Goal: Information Seeking & Learning: Check status

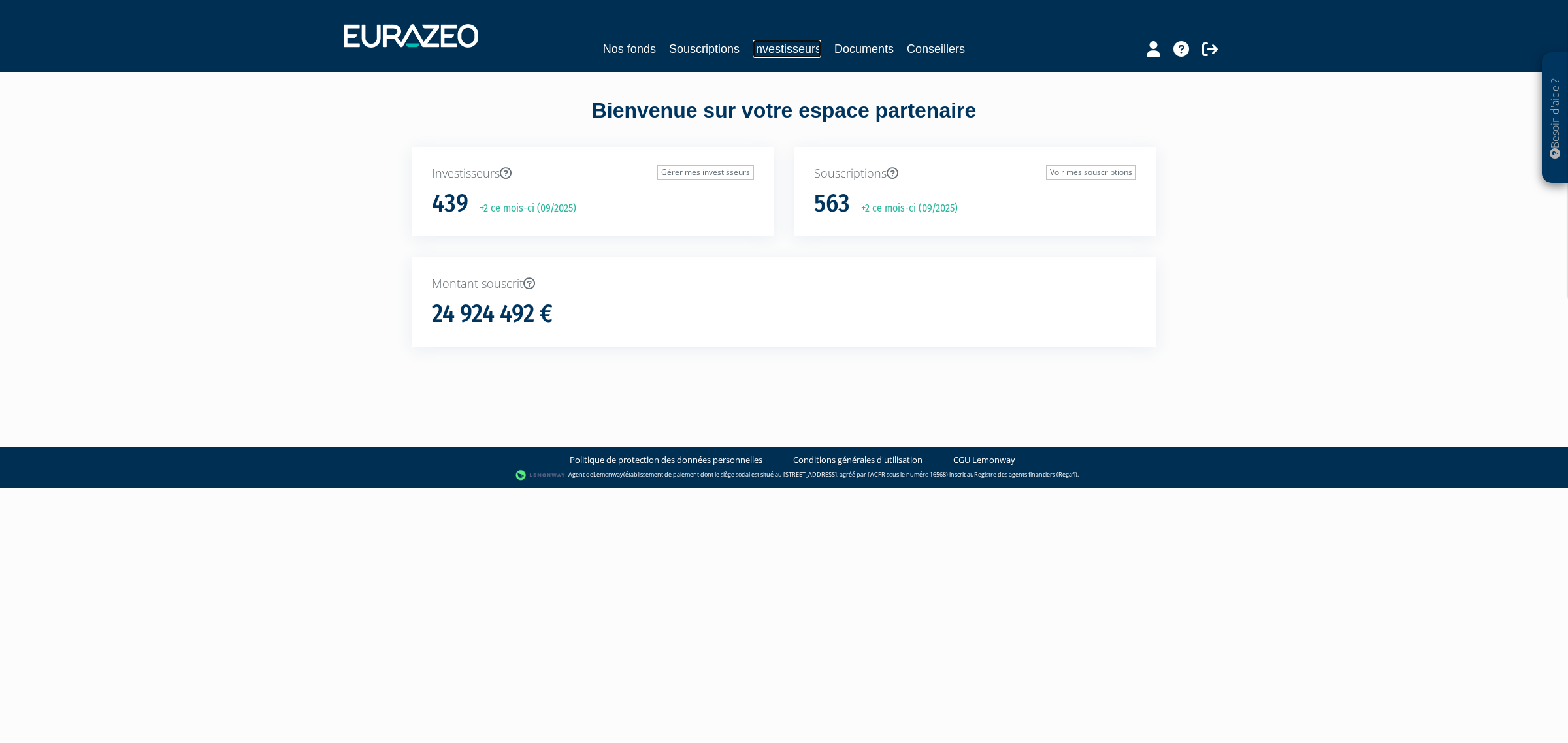
click at [782, 48] on link "Investisseurs" at bounding box center [786, 49] width 69 height 18
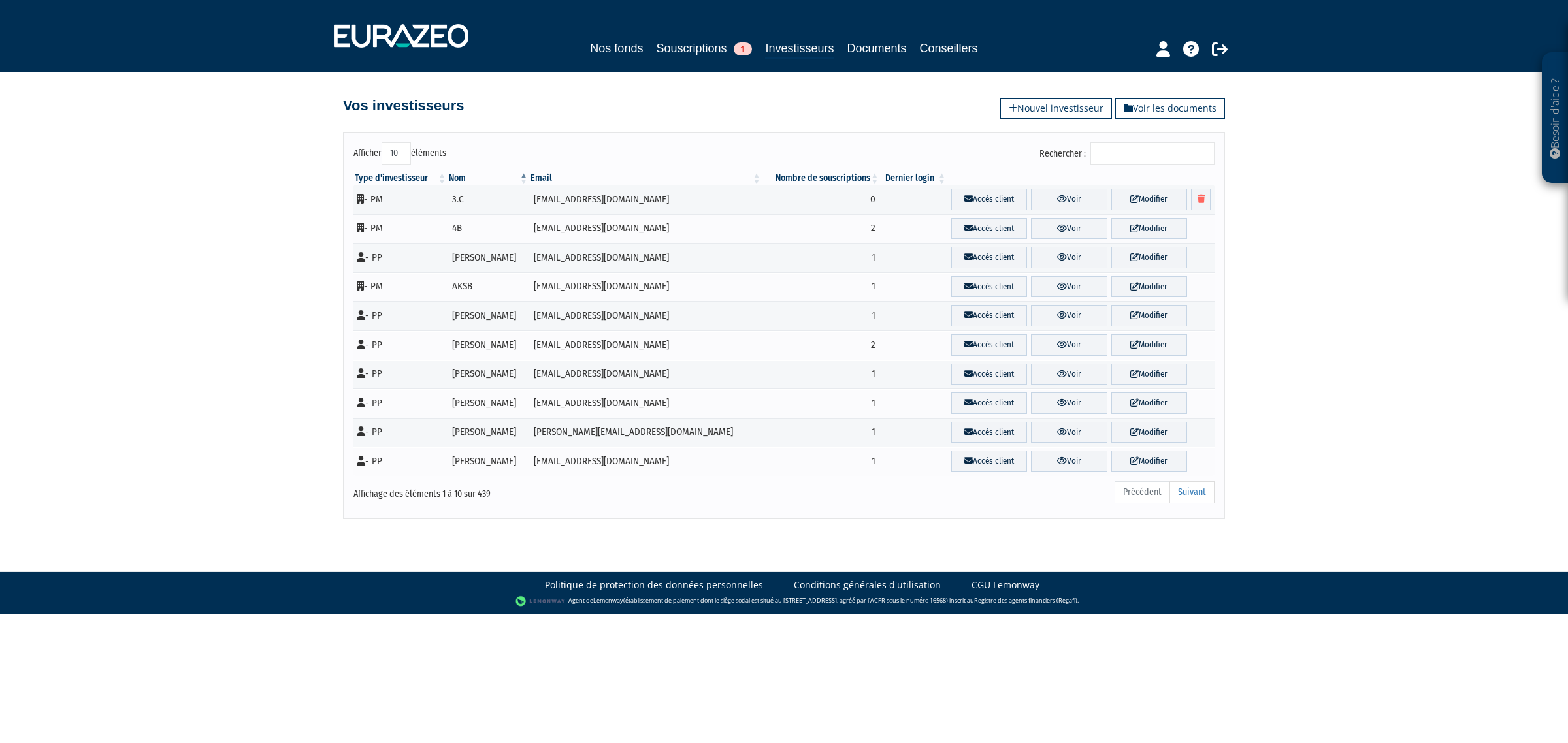
click at [1110, 154] on input "Rechercher :" at bounding box center [1152, 154] width 124 height 22
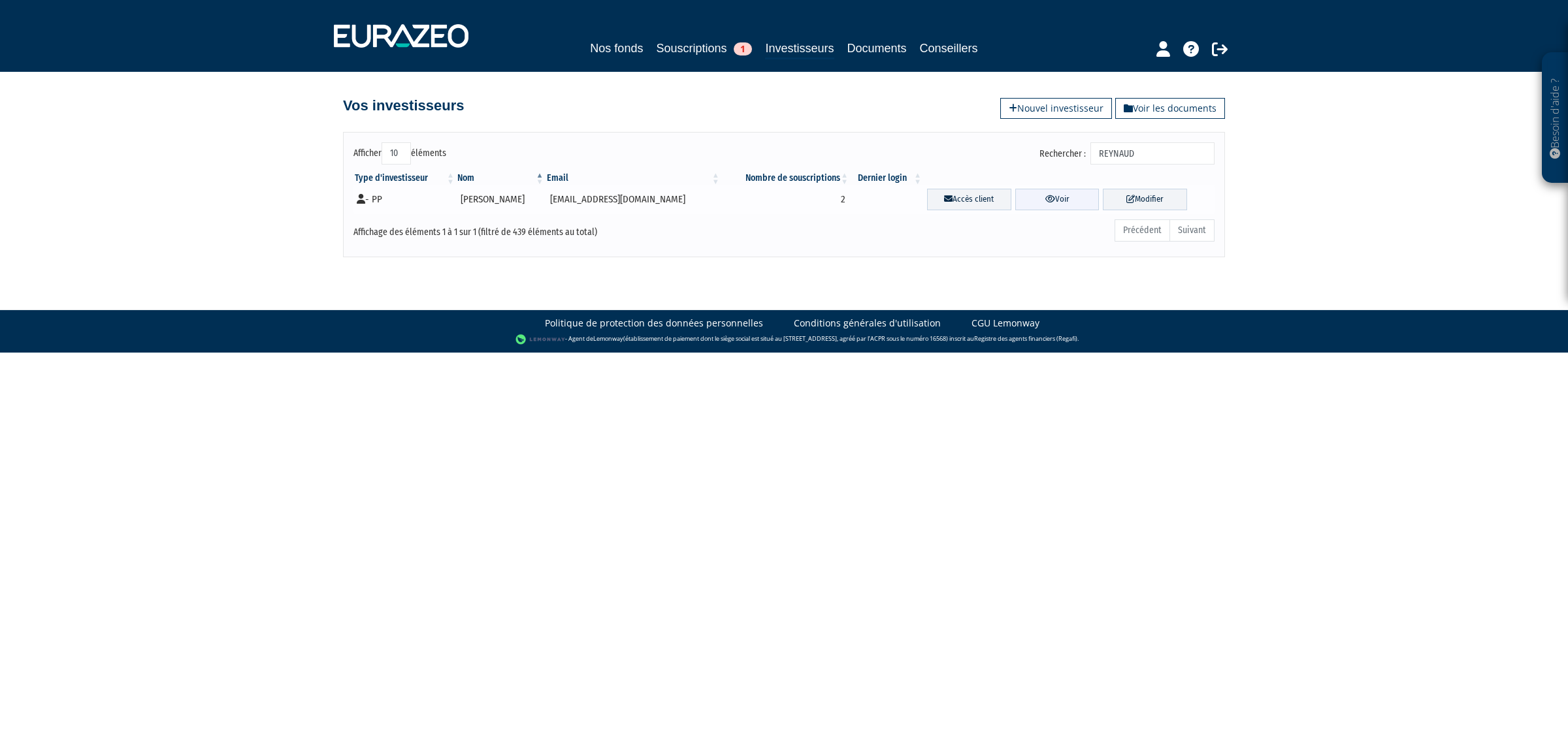
type input "[PERSON_NAME]"
click at [1045, 197] on link "Voir" at bounding box center [1057, 199] width 84 height 22
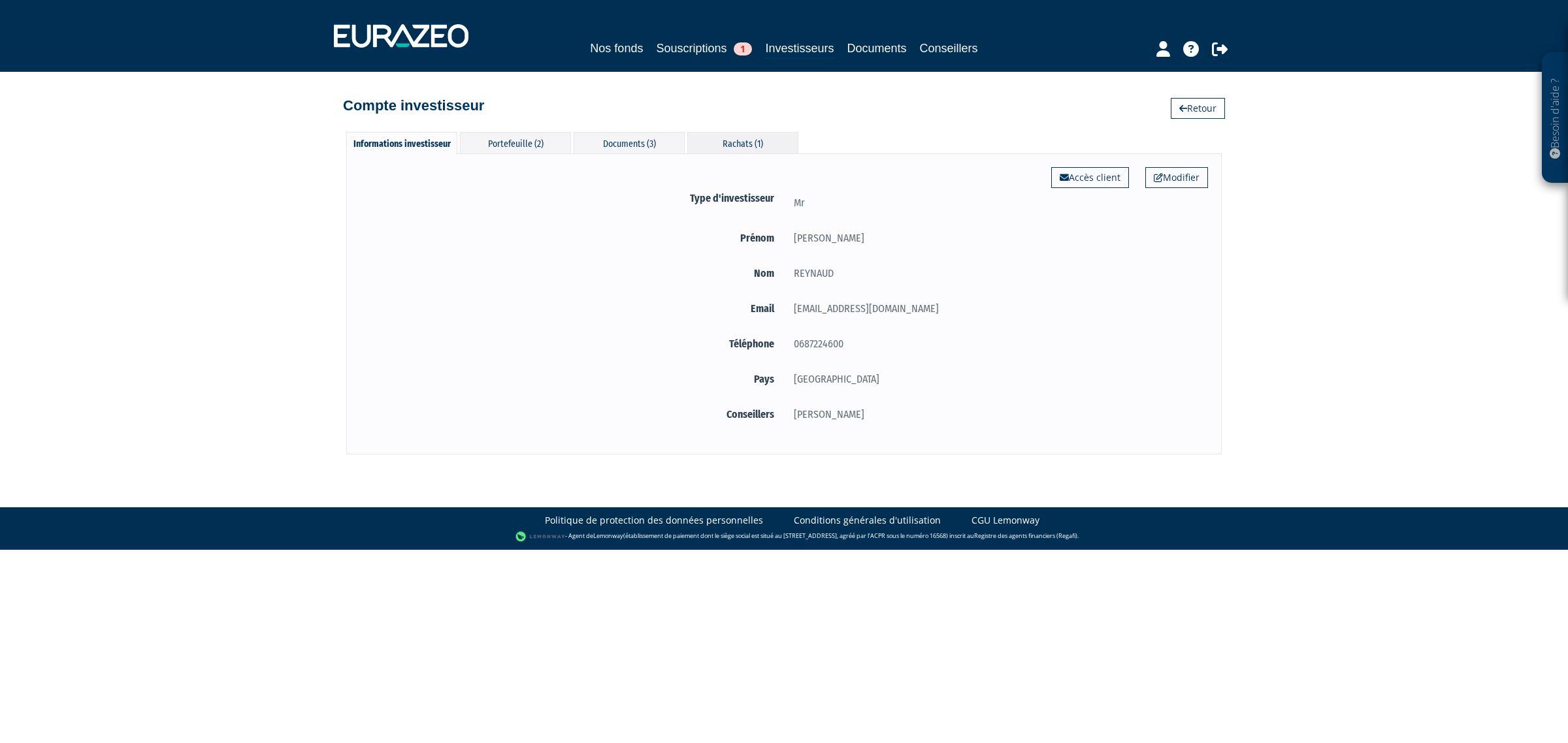
click at [752, 147] on div "Rachats (1)" at bounding box center [743, 143] width 111 height 22
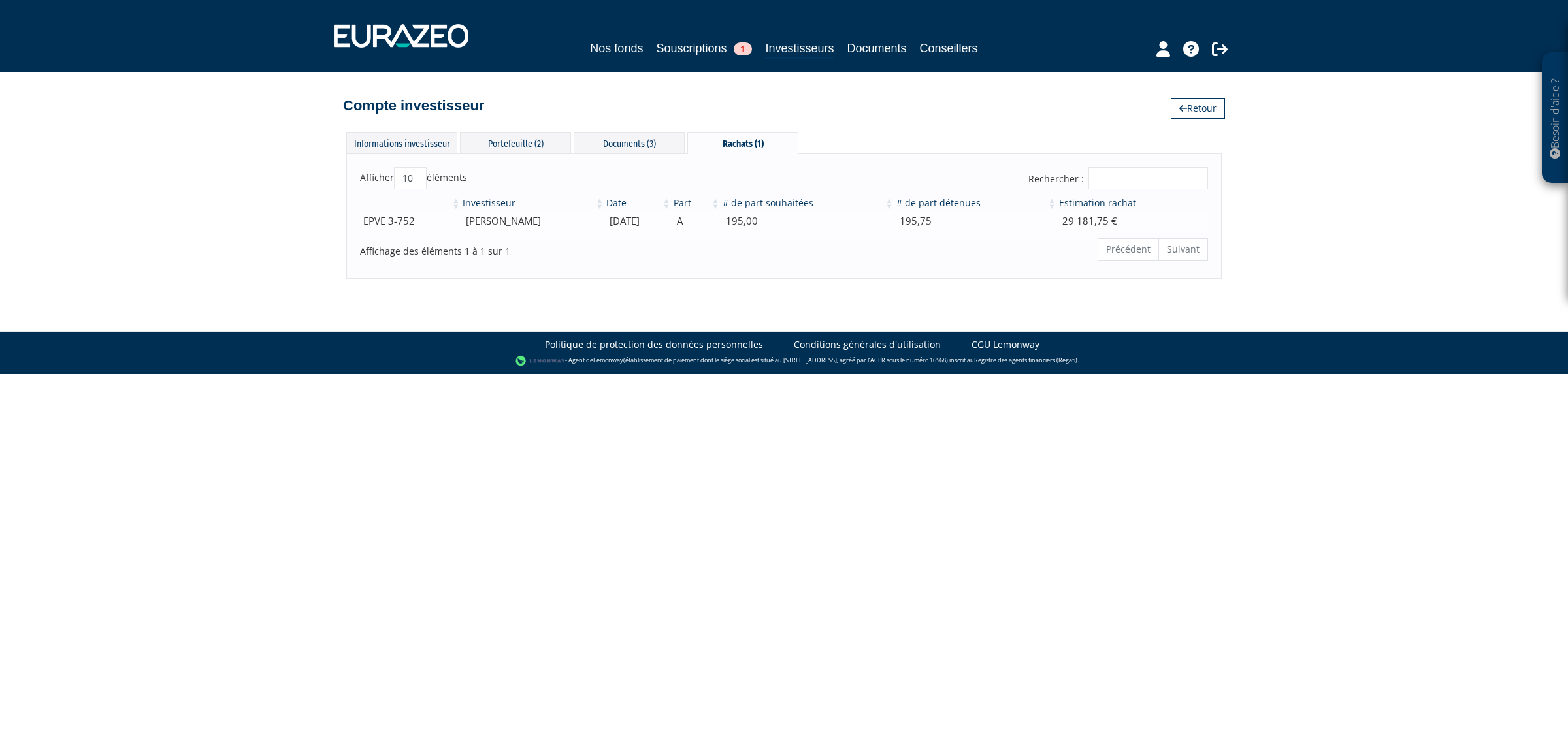
click at [506, 223] on td "JEAN reynaud" at bounding box center [533, 221] width 144 height 23
click at [1094, 223] on td "29 181,75 €" at bounding box center [1132, 221] width 150 height 23
click at [1115, 201] on th "Estimation rachat" at bounding box center [1132, 203] width 150 height 13
click at [651, 144] on div "Documents (3)" at bounding box center [629, 143] width 111 height 22
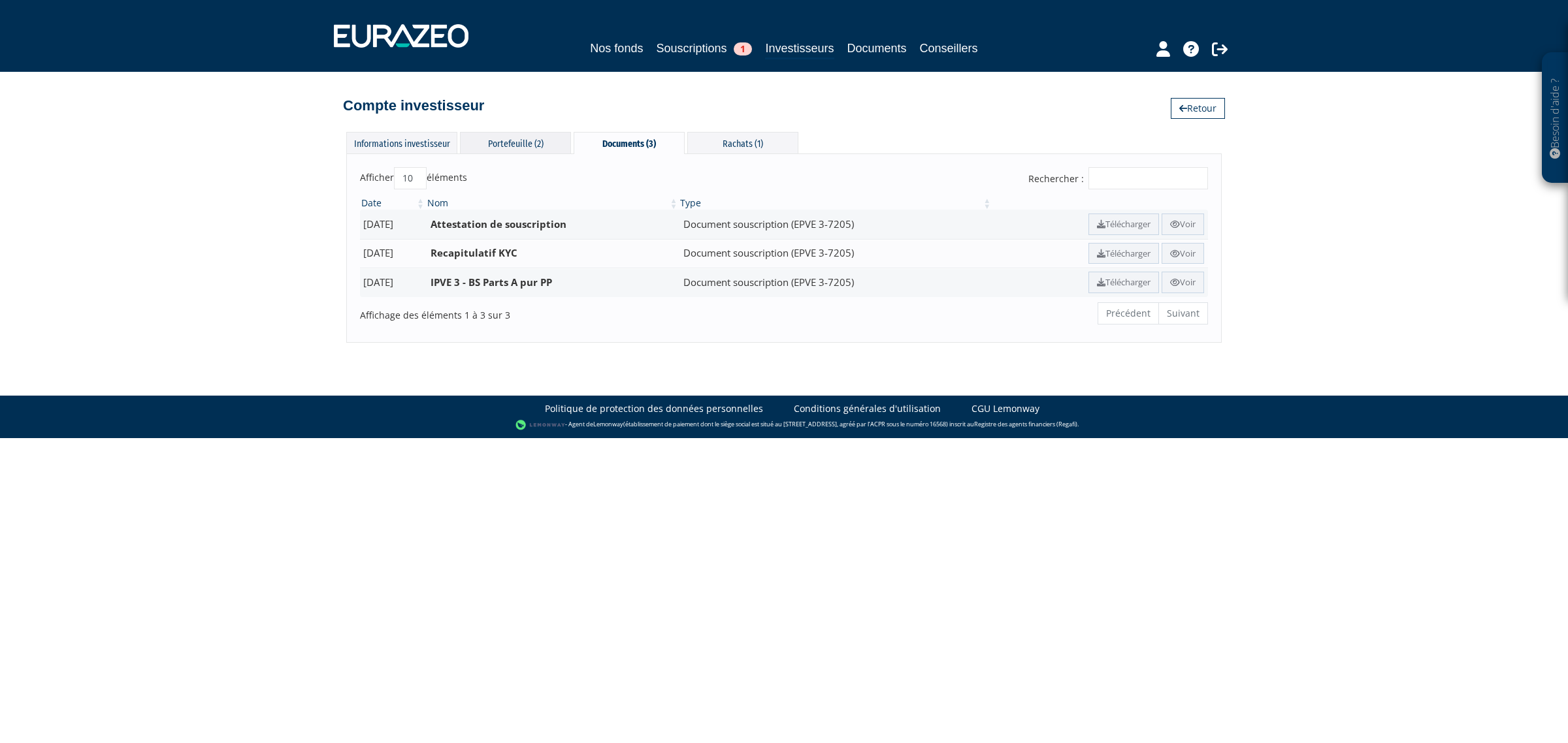
click at [532, 145] on div "Portefeuille (2)" at bounding box center [515, 143] width 111 height 22
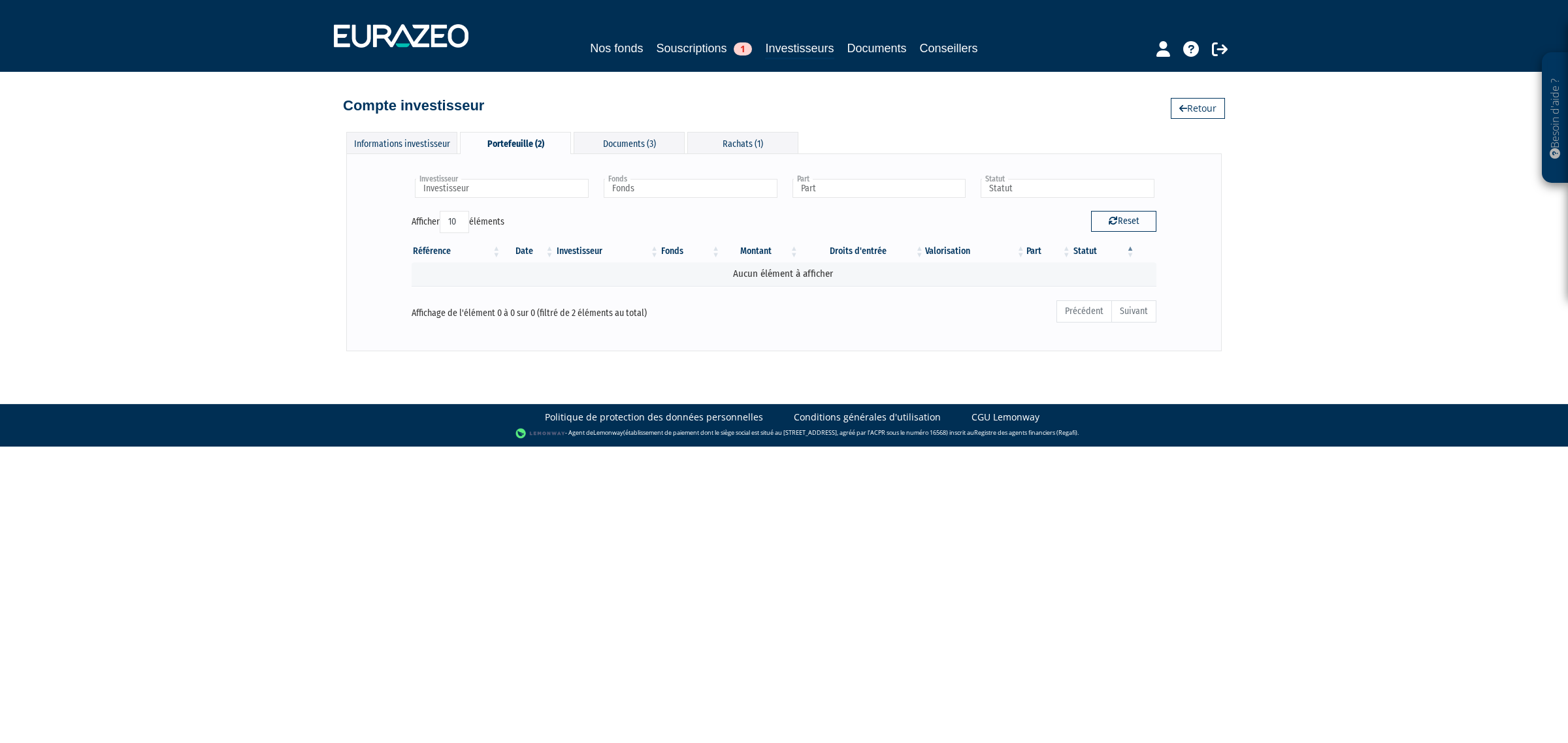
click at [532, 145] on div "Portefeuille (2)" at bounding box center [515, 143] width 111 height 22
click at [429, 151] on div "Informations investisseur" at bounding box center [402, 143] width 111 height 22
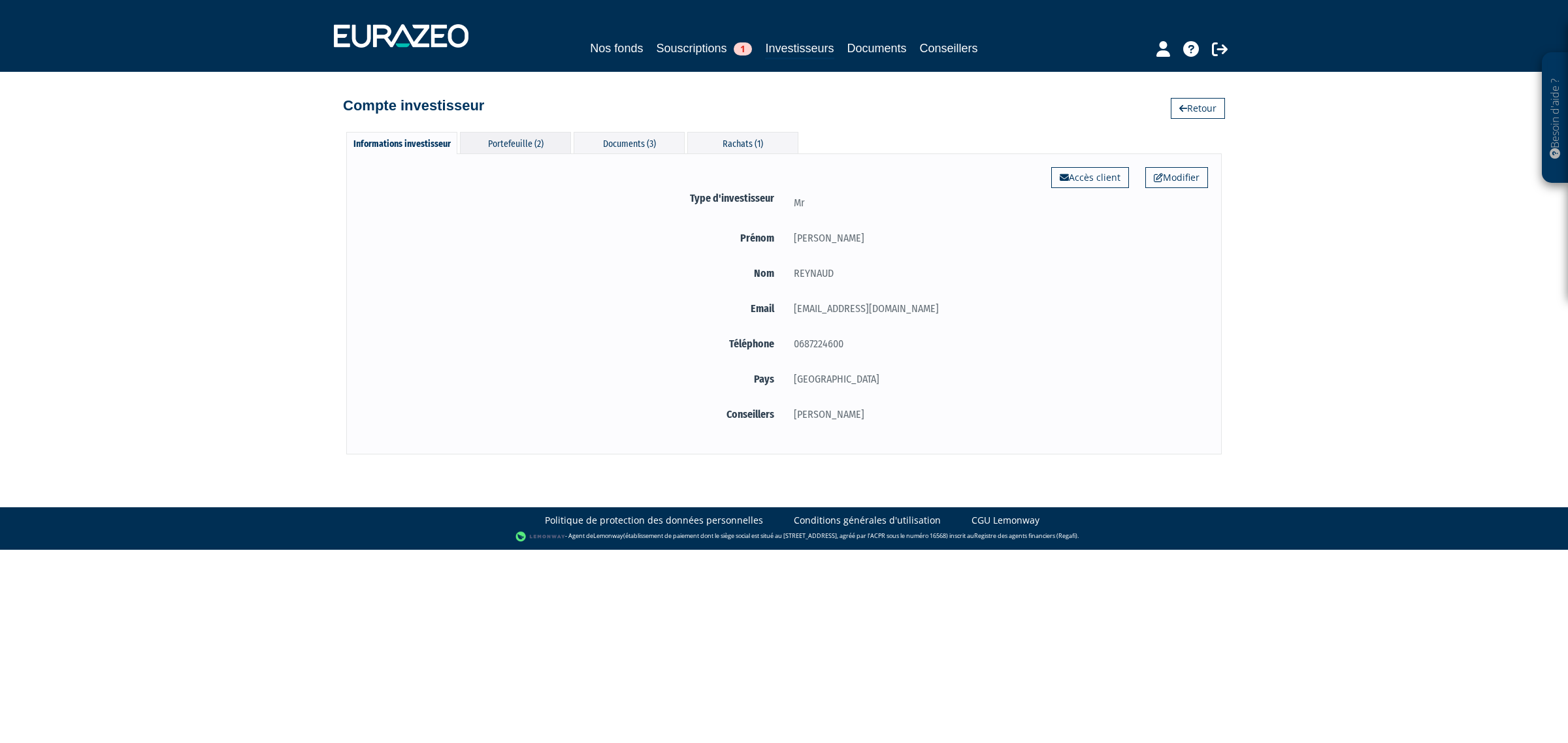
click at [507, 143] on div "Portefeuille (2)" at bounding box center [515, 143] width 111 height 22
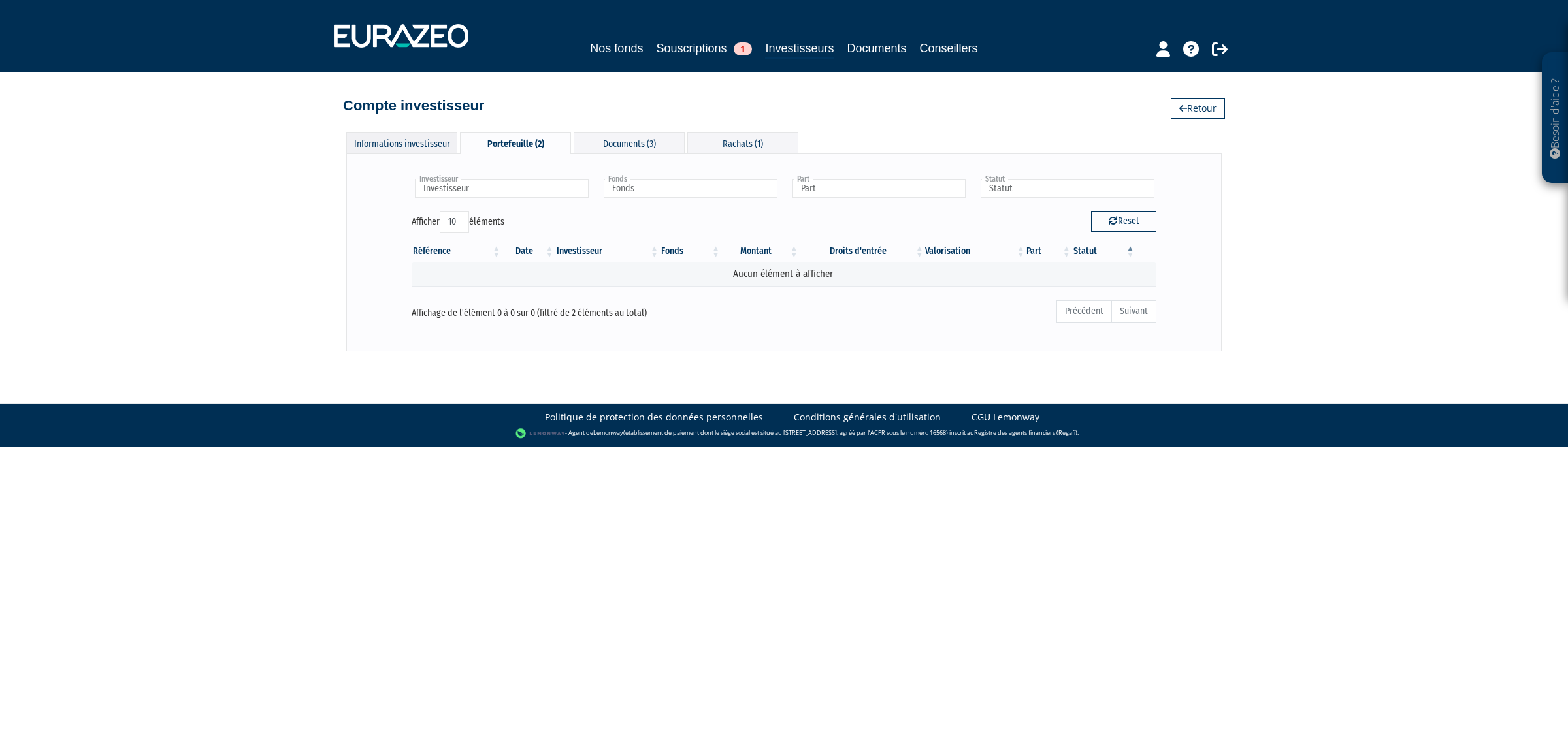
click at [352, 133] on div "Informations investisseur" at bounding box center [402, 143] width 111 height 22
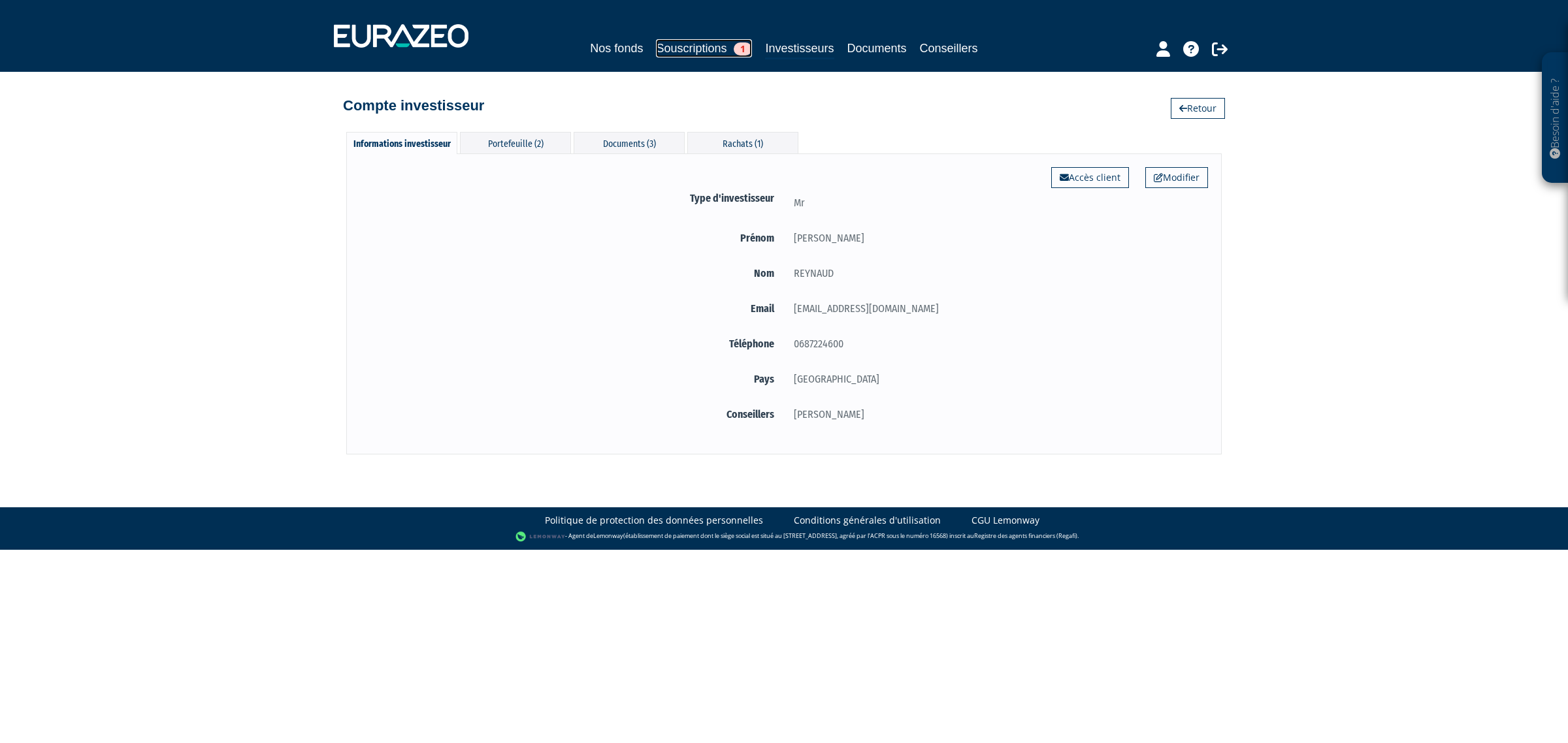
click at [675, 52] on link "Souscriptions 1" at bounding box center [704, 48] width 96 height 18
click at [690, 47] on link "Souscriptions 1" at bounding box center [704, 48] width 96 height 18
click at [520, 148] on div "Portefeuille (2)" at bounding box center [515, 143] width 111 height 22
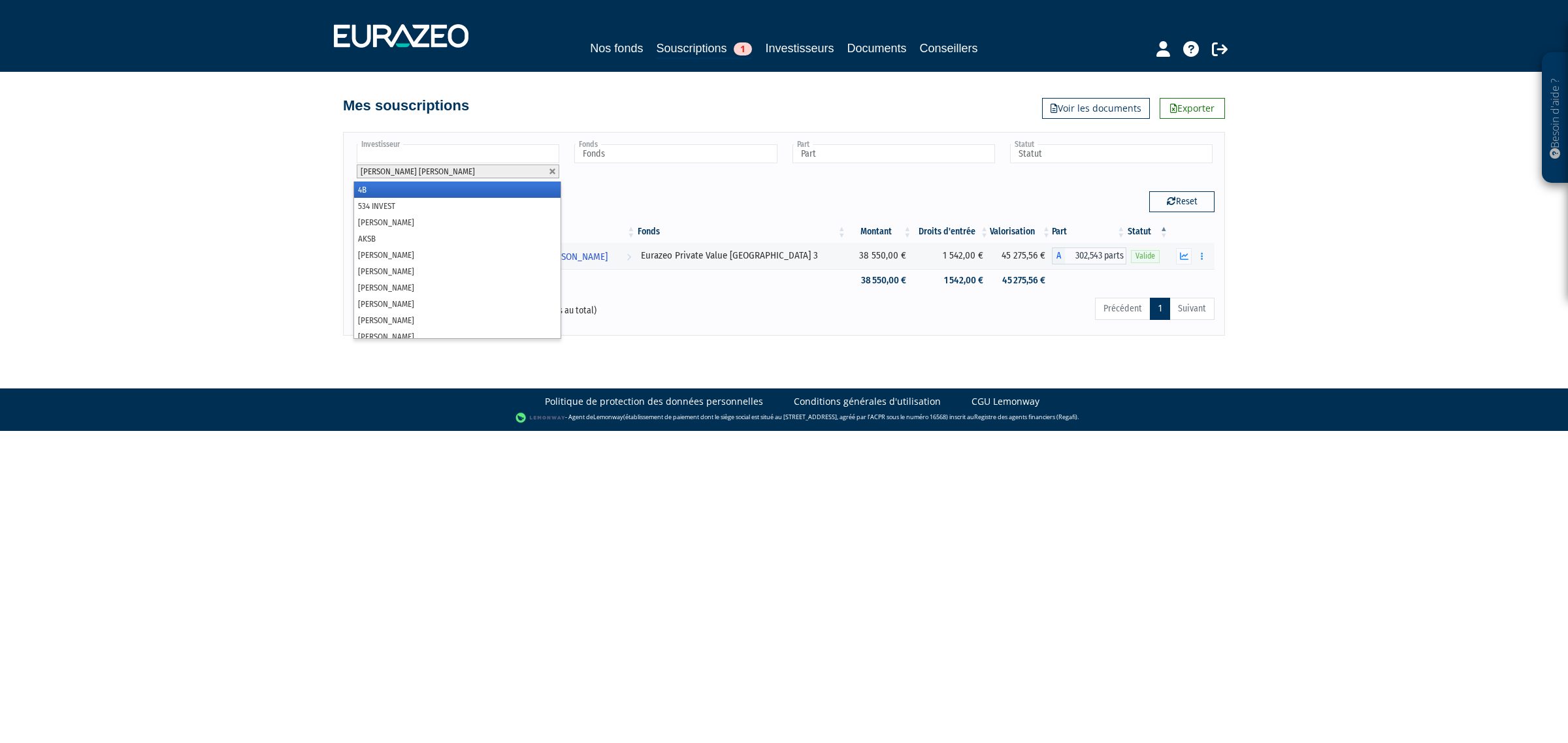
click at [445, 152] on input "text" at bounding box center [458, 154] width 202 height 19
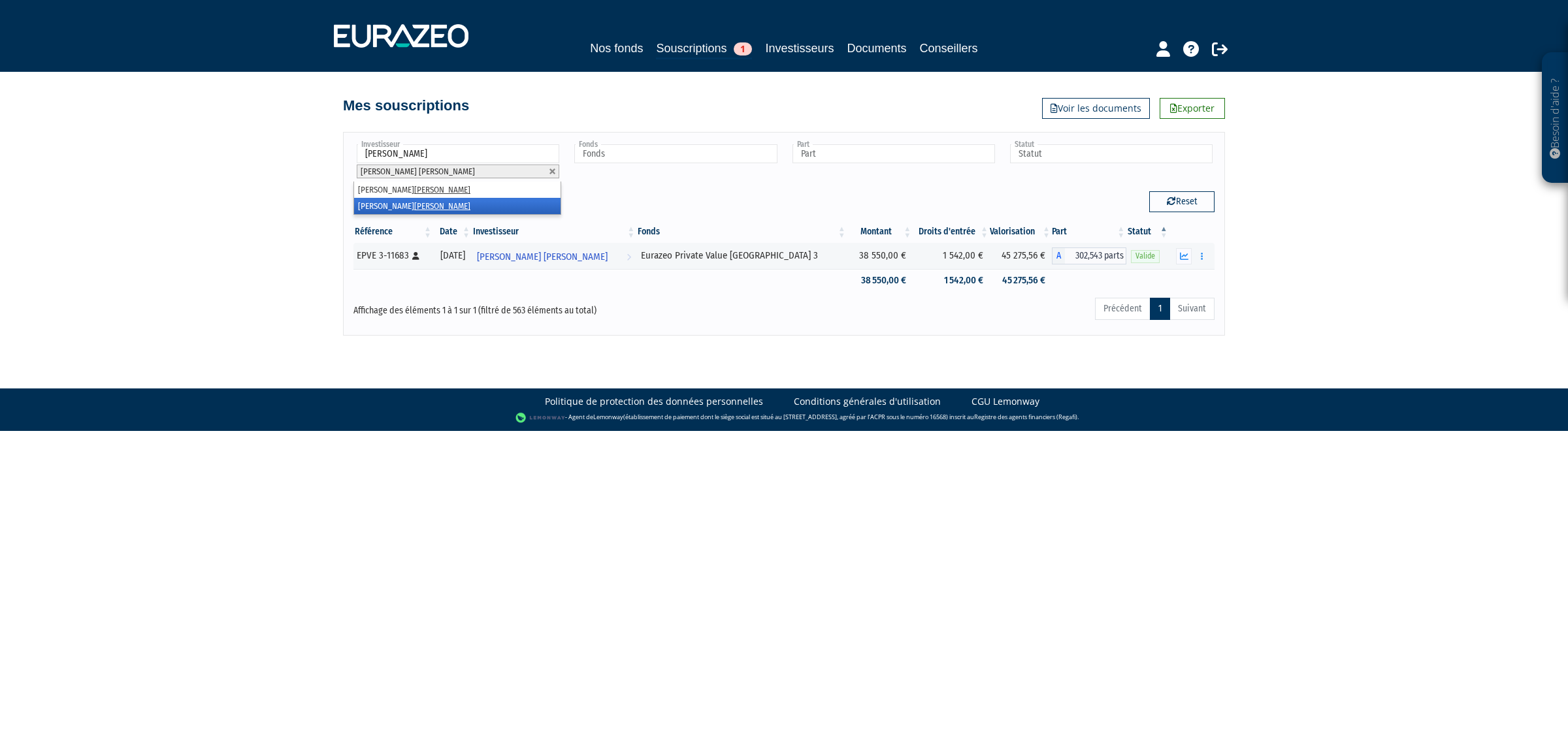
type input "[PERSON_NAME]"
click at [368, 206] on li "[PERSON_NAME]" at bounding box center [457, 206] width 206 height 16
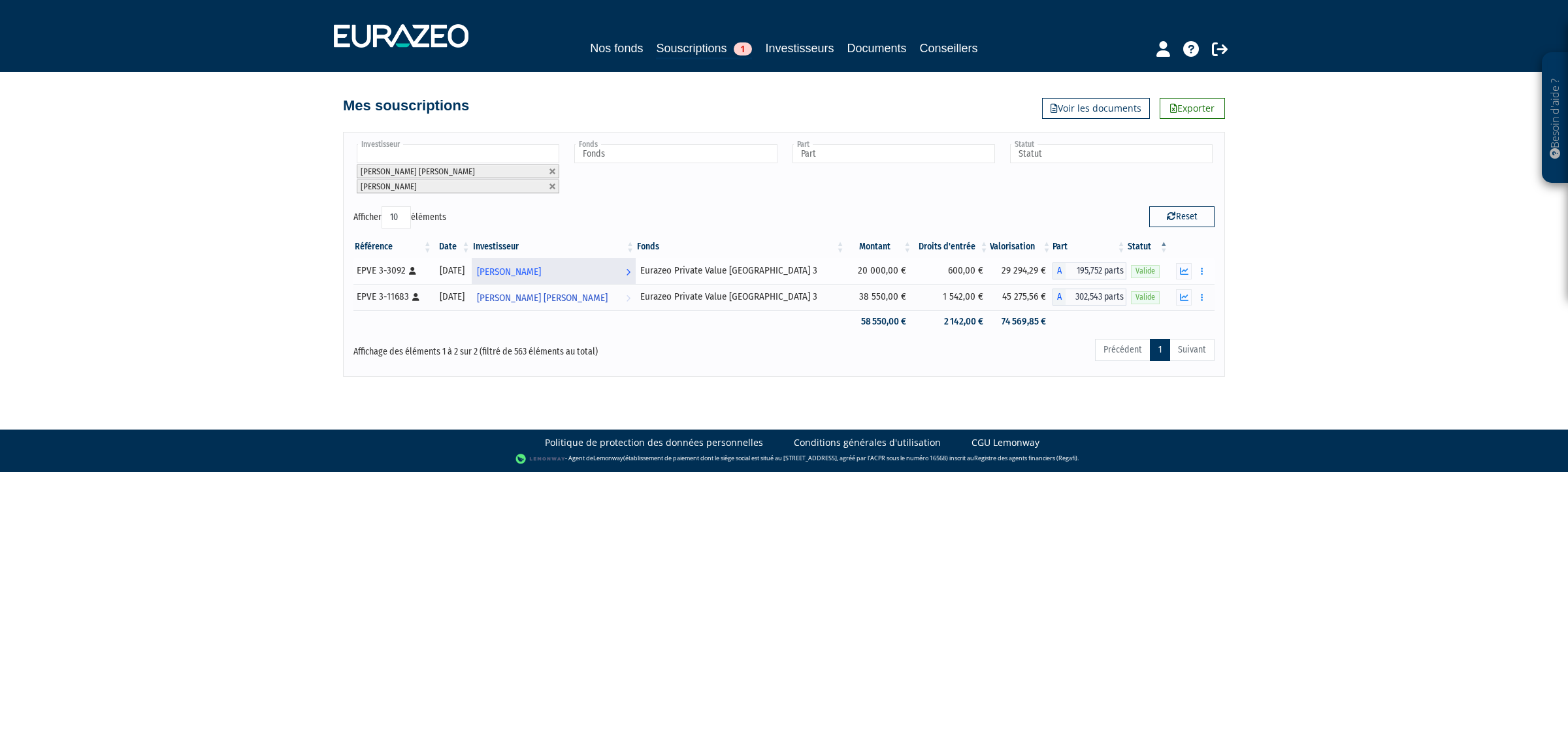
click at [541, 271] on span "[PERSON_NAME]" at bounding box center [509, 272] width 64 height 24
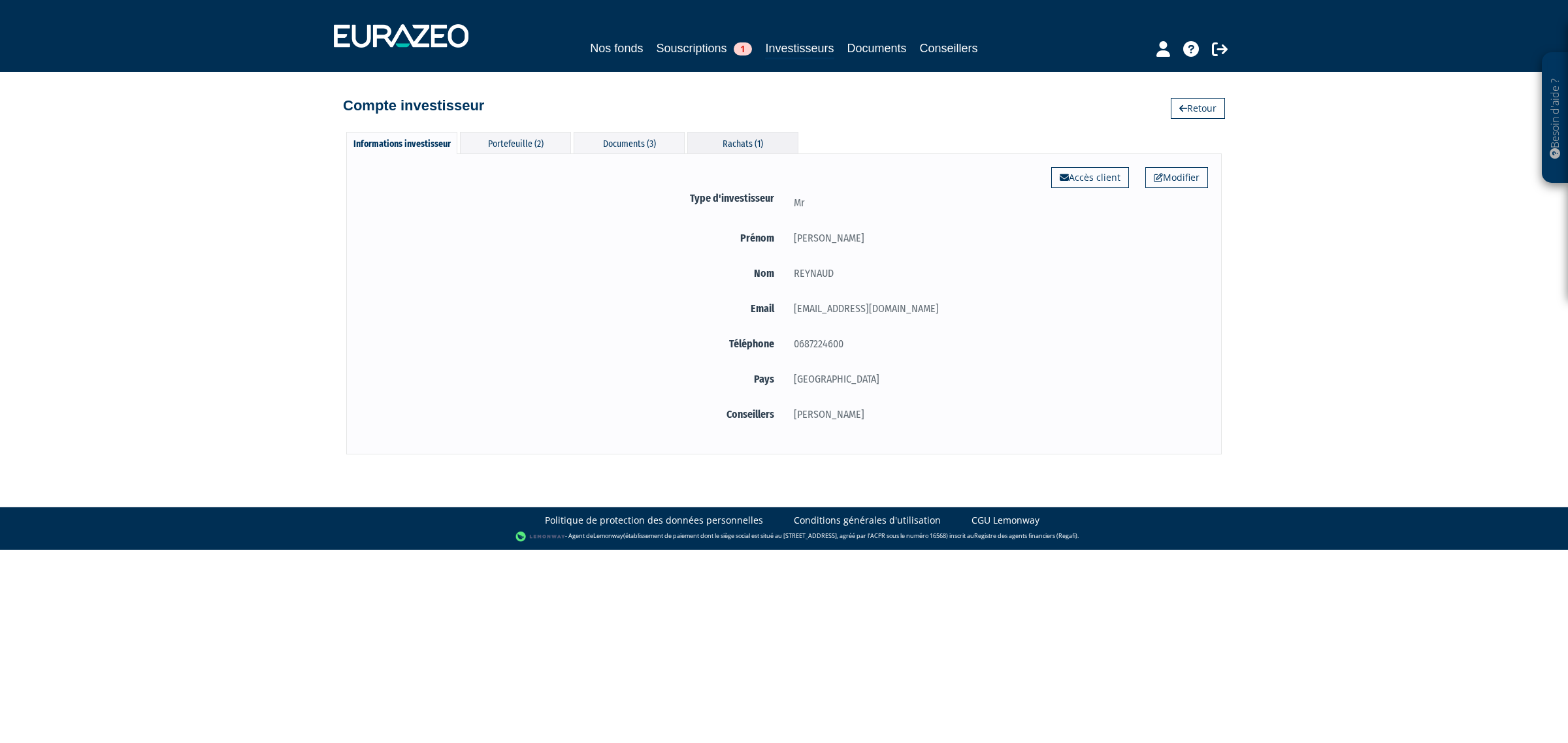
click at [736, 145] on div "Rachats (1)" at bounding box center [743, 143] width 111 height 22
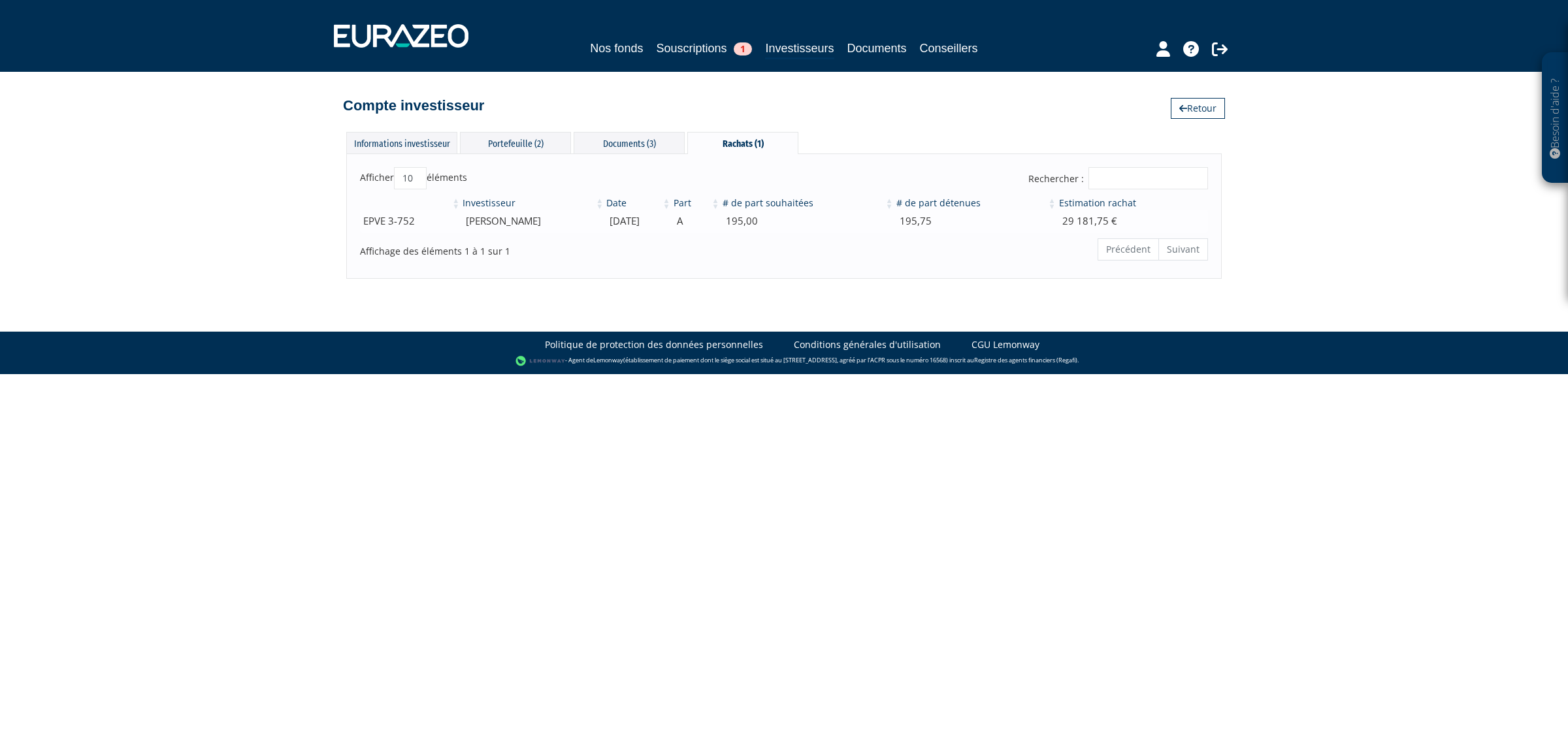
click at [632, 223] on td "[DATE]" at bounding box center [638, 221] width 67 height 23
click at [527, 145] on div "Portefeuille (2)" at bounding box center [515, 143] width 111 height 22
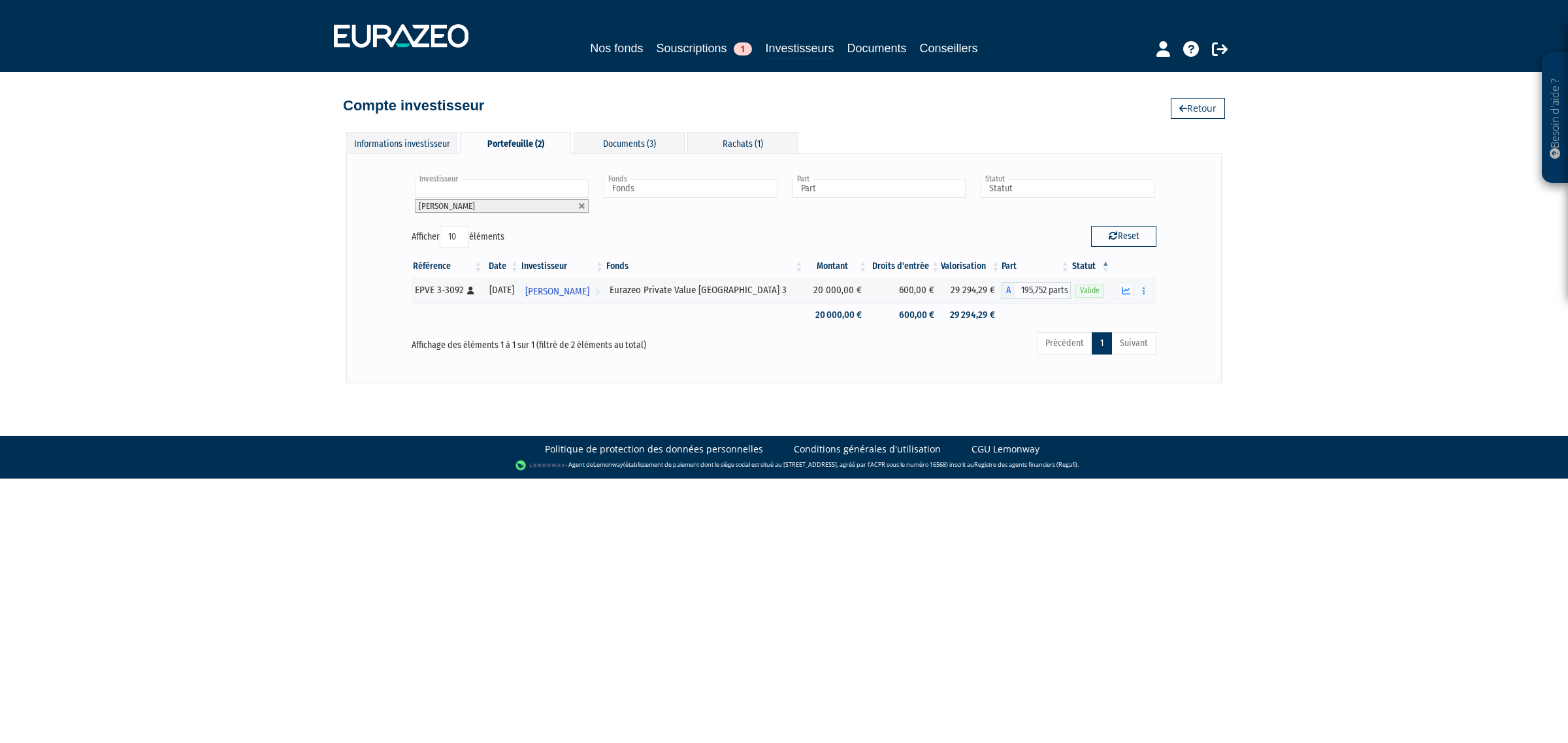
click at [538, 189] on input "text" at bounding box center [501, 188] width 173 height 19
type input "REYNAUD"
click at [475, 225] on li "[PERSON_NAME]" at bounding box center [501, 224] width 177 height 16
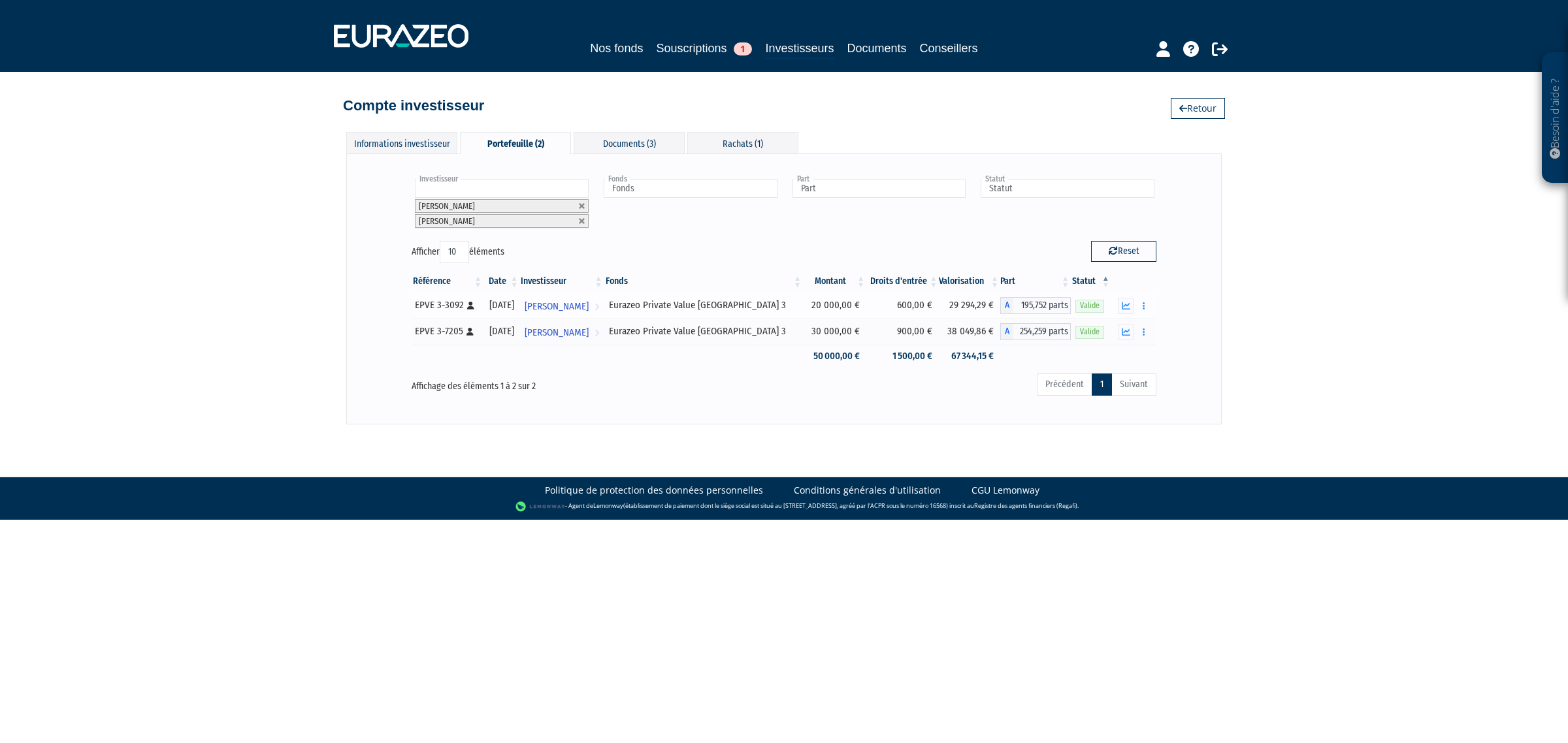
click at [706, 308] on div "Eurazeo Private Value [GEOGRAPHIC_DATA] 3" at bounding box center [703, 305] width 189 height 14
click at [1150, 306] on button "button" at bounding box center [1144, 306] width 16 height 16
click at [1128, 357] on link "Historique de rachat(s)" at bounding box center [1093, 353] width 108 height 22
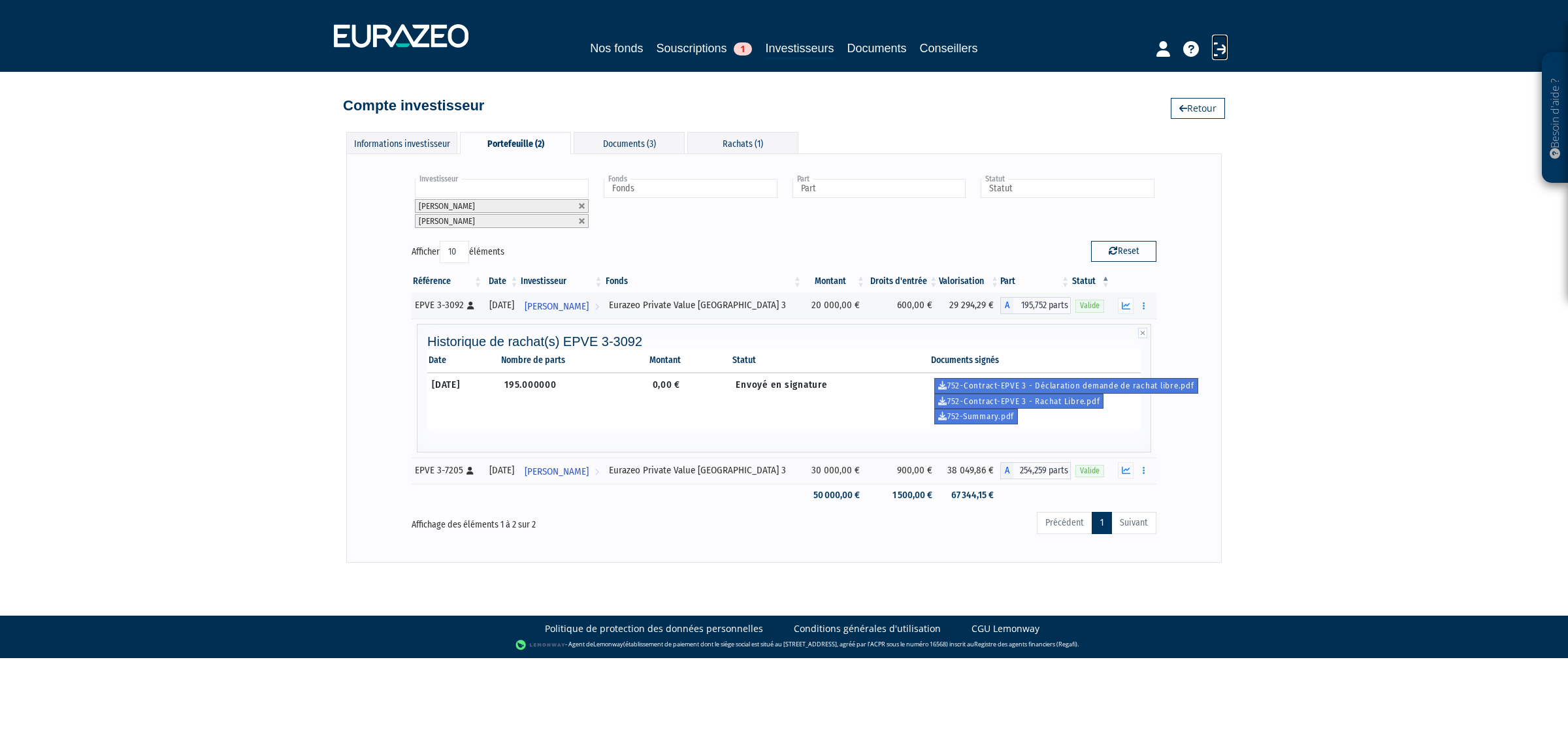
click at [1216, 54] on icon at bounding box center [1220, 49] width 16 height 16
